Goal: Task Accomplishment & Management: Complete application form

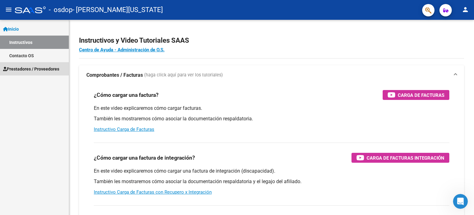
click at [44, 72] on link "Prestadores / Proveedores" at bounding box center [34, 68] width 69 height 13
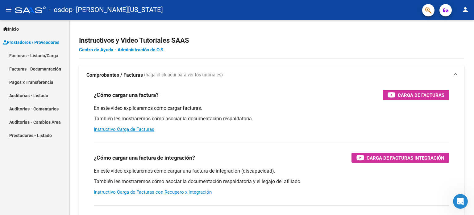
click at [40, 59] on link "Facturas - Listado/Carga" at bounding box center [34, 55] width 69 height 13
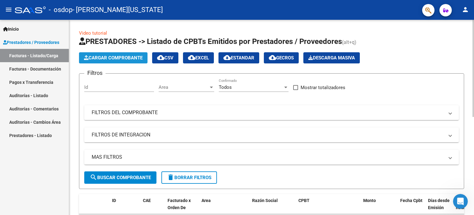
click at [113, 55] on span "Cargar Comprobante" at bounding box center [113, 58] width 59 height 6
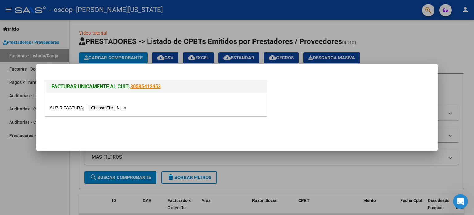
click at [118, 104] on input "file" at bounding box center [89, 107] width 78 height 6
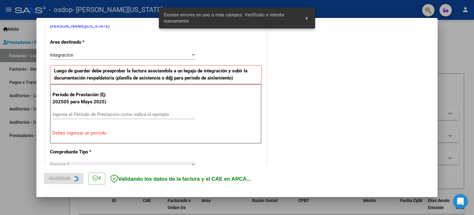
scroll to position [133, 0]
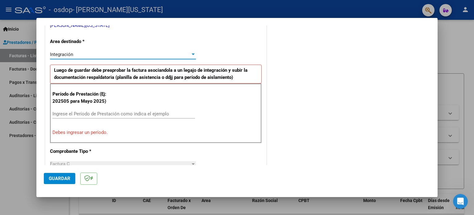
click at [136, 53] on div "Integración" at bounding box center [120, 55] width 141 height 6
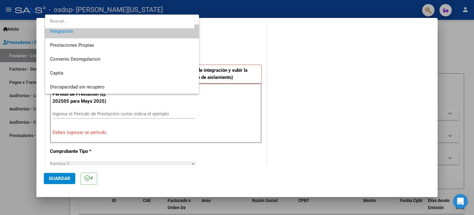
scroll to position [0, 0]
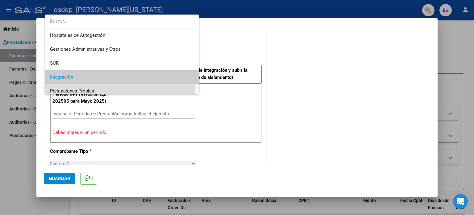
click at [109, 88] on span "Prestaciones Propias" at bounding box center [122, 91] width 145 height 14
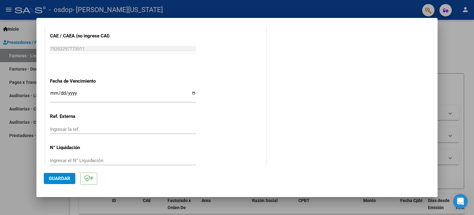
scroll to position [335, 0]
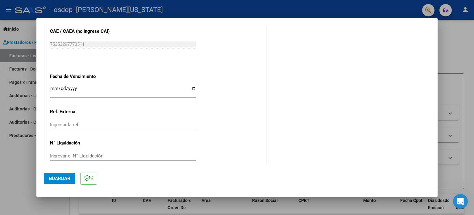
click at [190, 87] on input "Ingresar la fecha" at bounding box center [123, 91] width 146 height 10
type input "[DATE]"
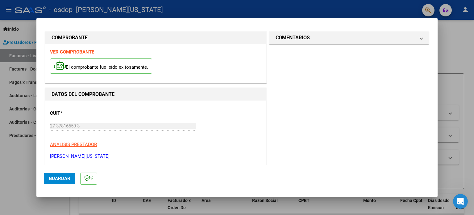
scroll to position [0, 0]
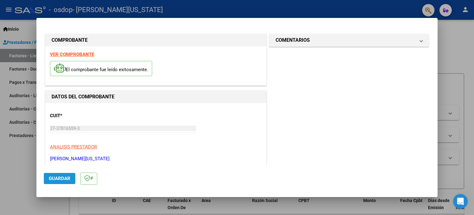
click at [59, 181] on button "Guardar" at bounding box center [59, 178] width 31 height 11
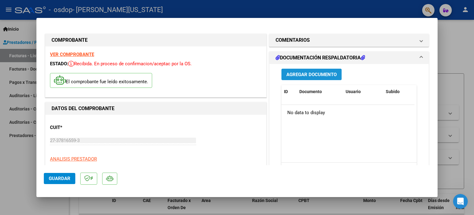
click at [314, 76] on span "Agregar Documento" at bounding box center [312, 75] width 50 height 6
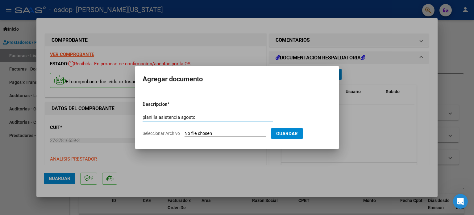
type input "planilla asistencia agosto"
click at [236, 130] on app-file-uploader "Seleccionar Archivo" at bounding box center [207, 133] width 129 height 6
drag, startPoint x: 205, startPoint y: 134, endPoint x: 156, endPoint y: 132, distance: 49.4
click at [0, 0] on label "Seleccionar Archivo" at bounding box center [0, 0] width 0 height 0
click at [185, 132] on input "Seleccionar Archivo" at bounding box center [226, 134] width 82 height 6
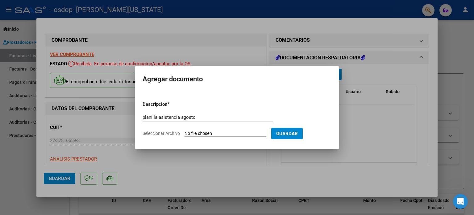
type input "C:\fakepath\WhatsApp Image [DATE] 12.13.03.jpeg"
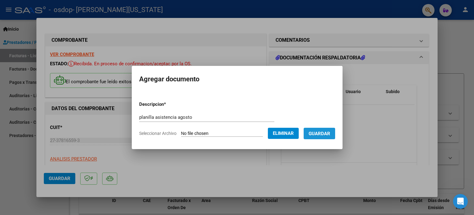
click at [330, 133] on span "Guardar" at bounding box center [320, 134] width 22 height 6
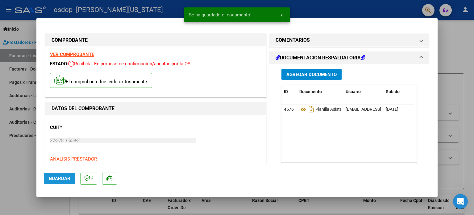
click at [59, 175] on span "Guardar" at bounding box center [60, 178] width 22 height 6
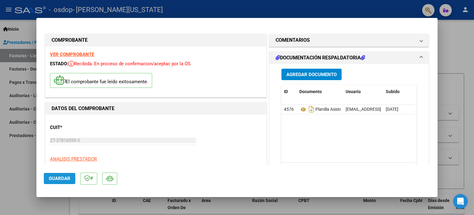
click at [69, 179] on span "Guardar" at bounding box center [60, 178] width 22 height 6
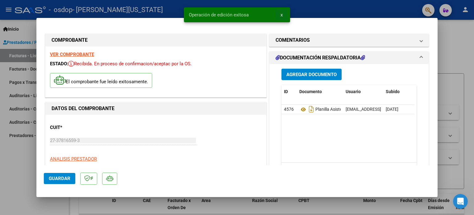
click at [280, 17] on button "x" at bounding box center [282, 14] width 12 height 11
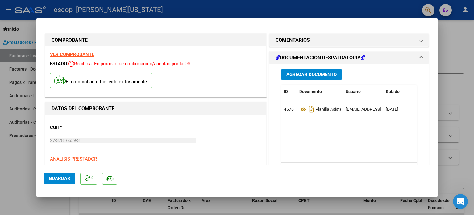
click at [445, 54] on div at bounding box center [237, 107] width 474 height 215
type input "$ 0,00"
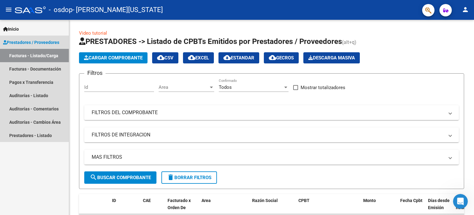
click at [42, 58] on link "Facturas - Listado/Carga" at bounding box center [34, 55] width 69 height 13
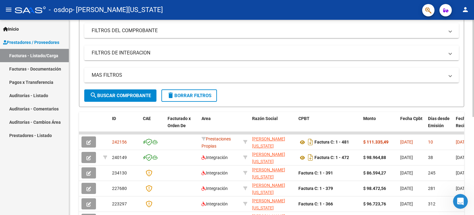
scroll to position [83, 0]
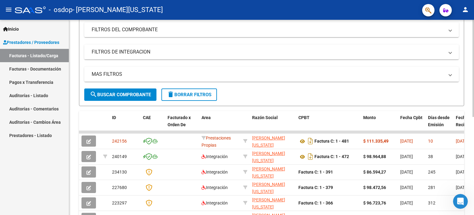
click at [474, 123] on div at bounding box center [474, 110] width 2 height 97
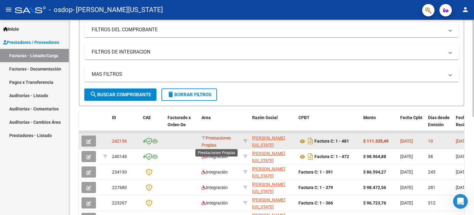
click at [219, 136] on span "Prestaciones Propias" at bounding box center [216, 141] width 29 height 12
click at [124, 142] on span "242156" at bounding box center [119, 140] width 15 height 5
click at [86, 143] on icon "button" at bounding box center [88, 141] width 5 height 5
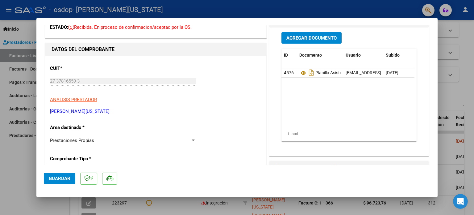
scroll to position [38, 0]
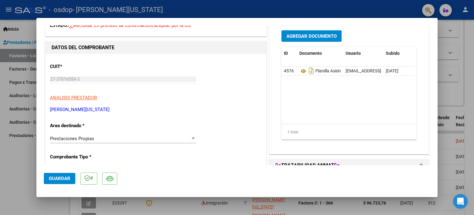
click at [177, 134] on div "Prestaciones Propias Seleccionar Area" at bounding box center [123, 138] width 146 height 9
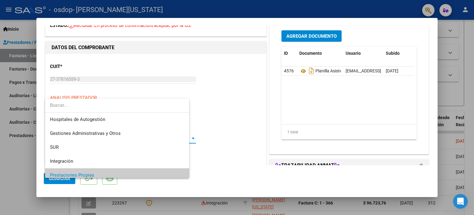
scroll to position [37, 0]
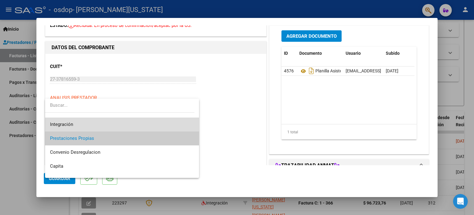
click at [136, 126] on span "Integración" at bounding box center [122, 124] width 145 height 14
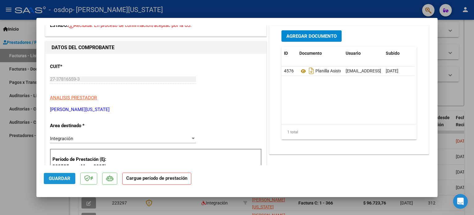
click at [64, 178] on span "Guardar" at bounding box center [60, 178] width 22 height 6
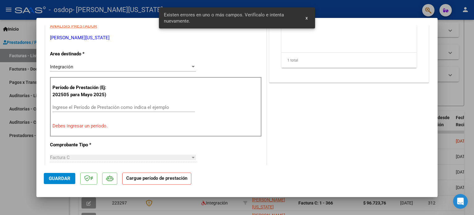
scroll to position [115, 0]
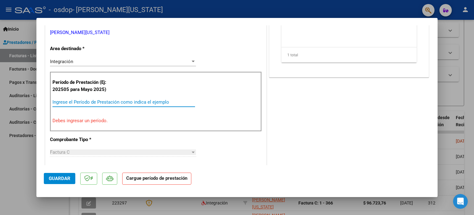
click at [82, 102] on input "Ingrese el Período de Prestación como indica el ejemplo" at bounding box center [123, 102] width 143 height 6
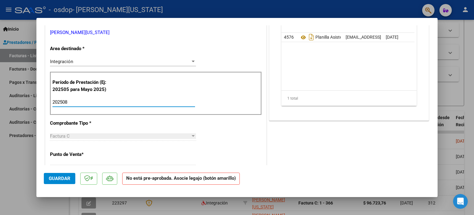
type input "202508"
click at [63, 178] on span "Guardar" at bounding box center [60, 178] width 22 height 6
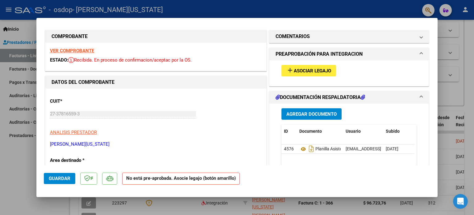
scroll to position [0, 0]
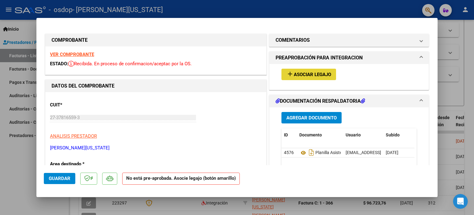
click at [326, 73] on span "Asociar Legajo" at bounding box center [312, 75] width 37 height 6
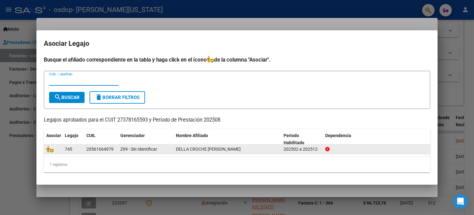
click at [209, 150] on span "DELLA CROCHE [PERSON_NAME]" at bounding box center [208, 148] width 65 height 5
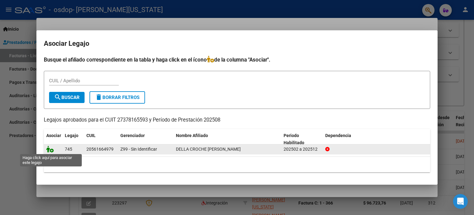
click at [51, 150] on icon at bounding box center [49, 148] width 7 height 7
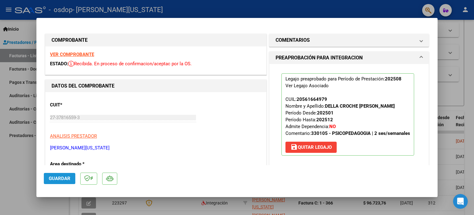
click at [55, 178] on span "Guardar" at bounding box center [60, 178] width 22 height 6
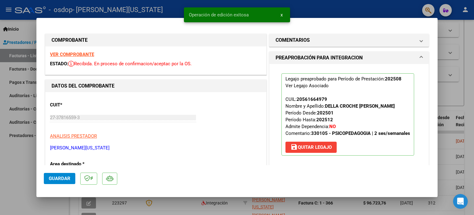
click at [457, 42] on div at bounding box center [237, 107] width 474 height 215
type input "$ 0,00"
